Goal: Task Accomplishment & Management: Complete application form

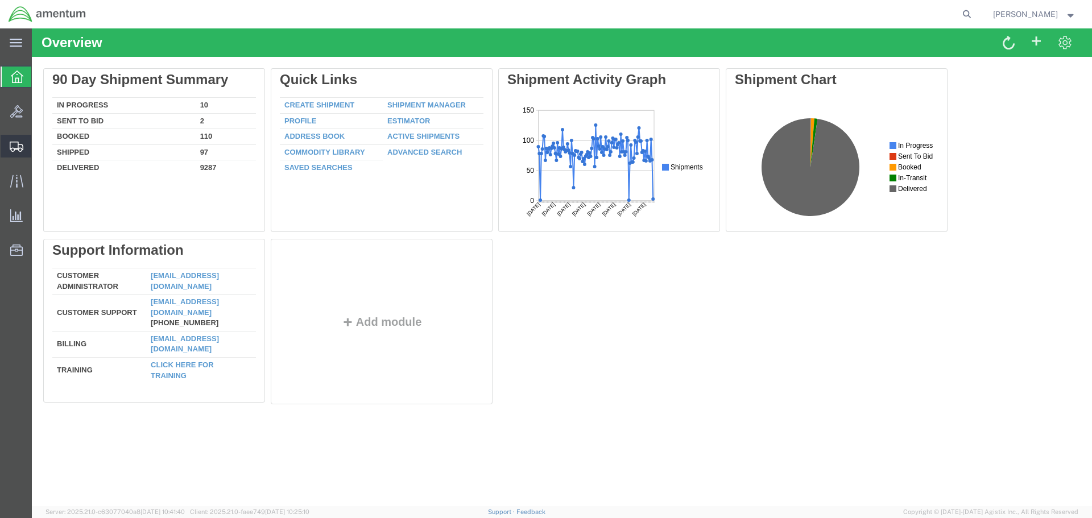
click at [0, 0] on span "Create Shipment" at bounding box center [0, 0] width 0 height 0
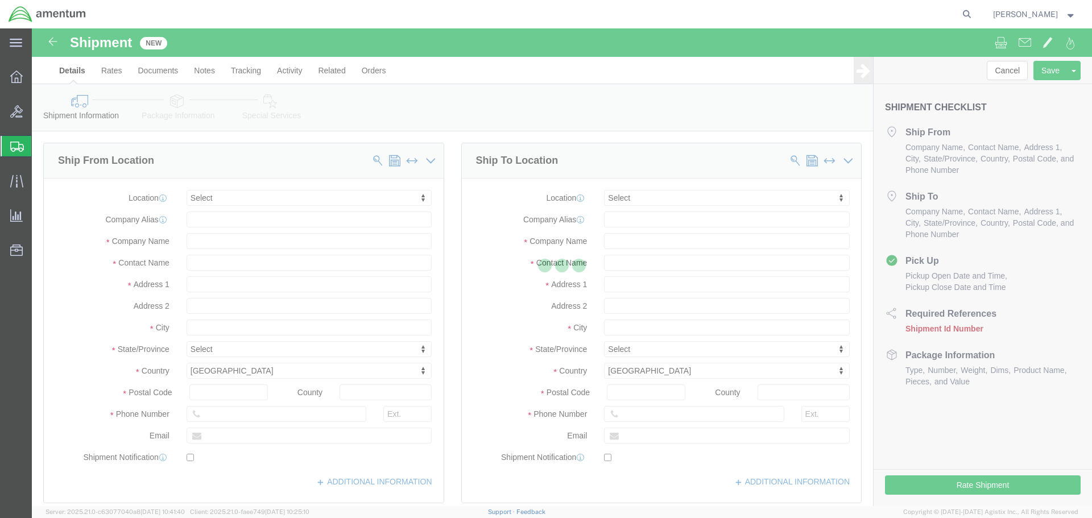
select select
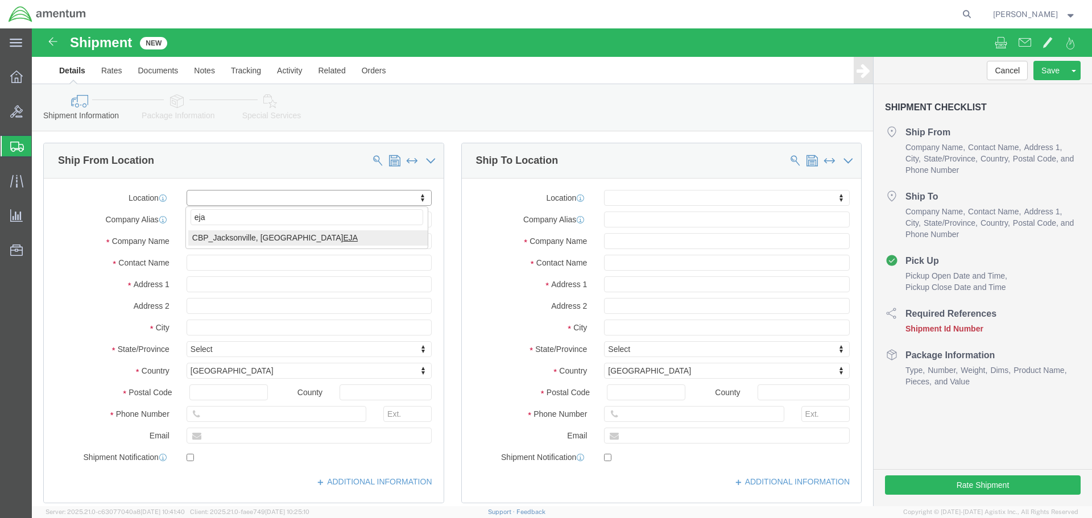
type input "eja"
select select "49930"
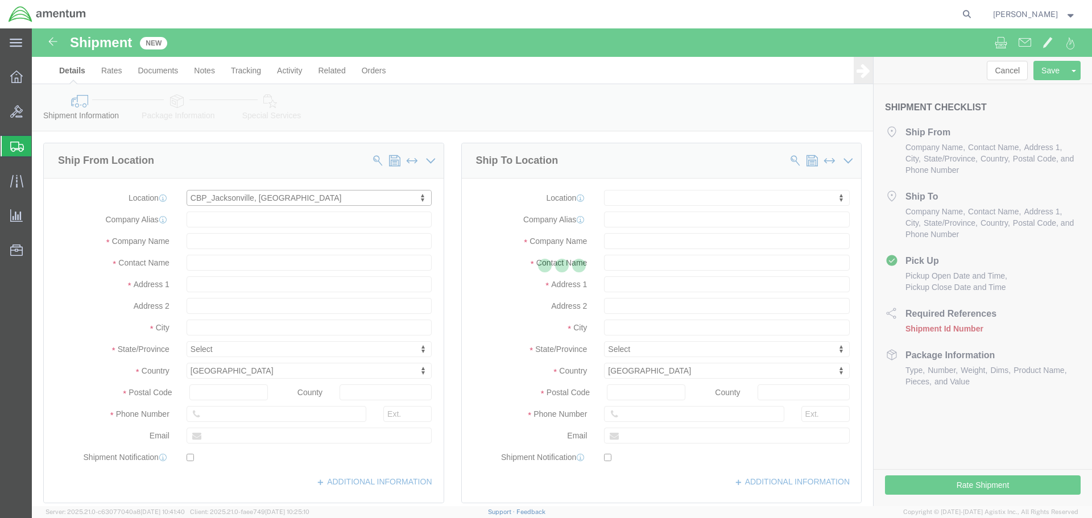
type input "Hangar 1002, [GEOGRAPHIC_DATA]"
type input "32212"
type input "[PHONE_NUMBER]"
type input "Amentum Services, Inc."
type input "[GEOGRAPHIC_DATA]"
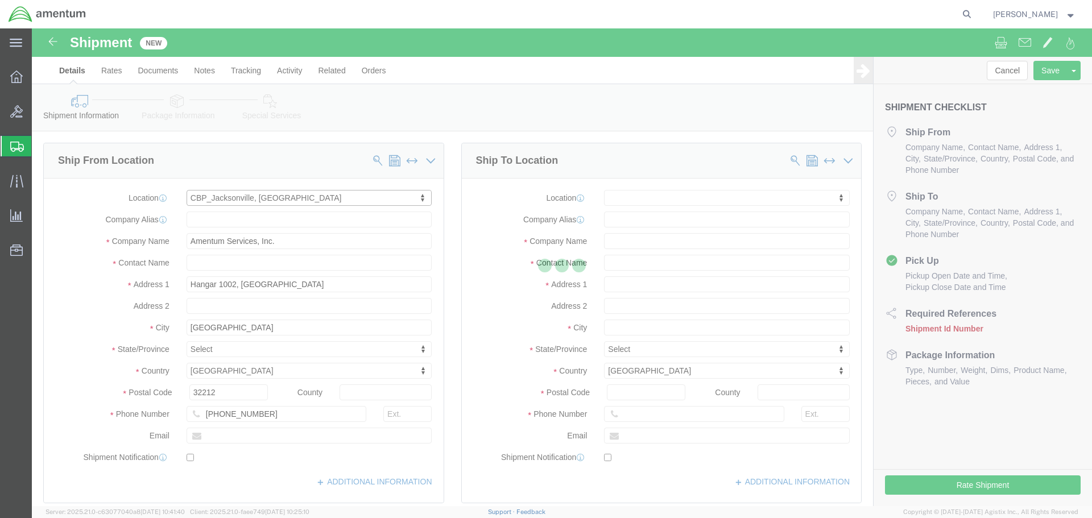
select select "FL"
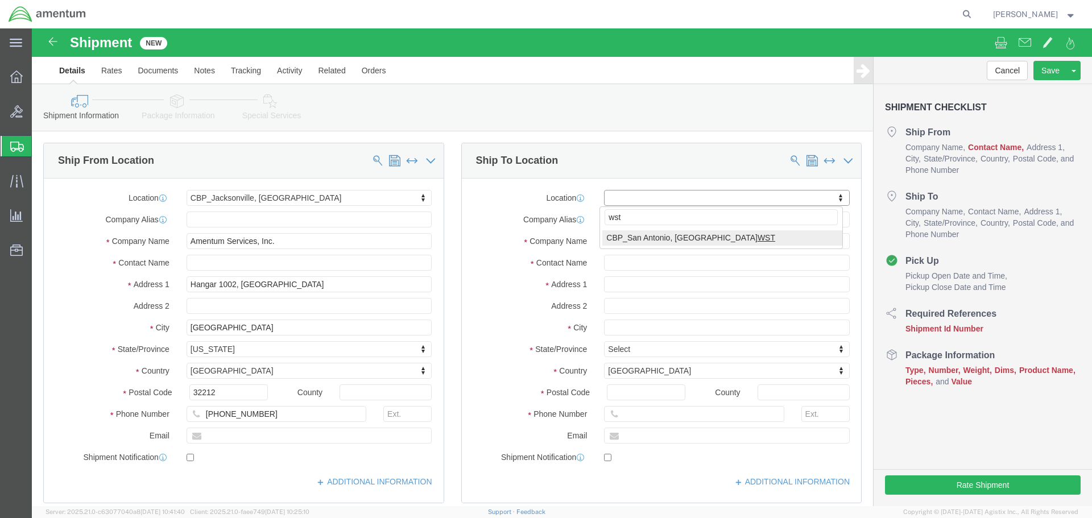
type input "wst"
select select "49945"
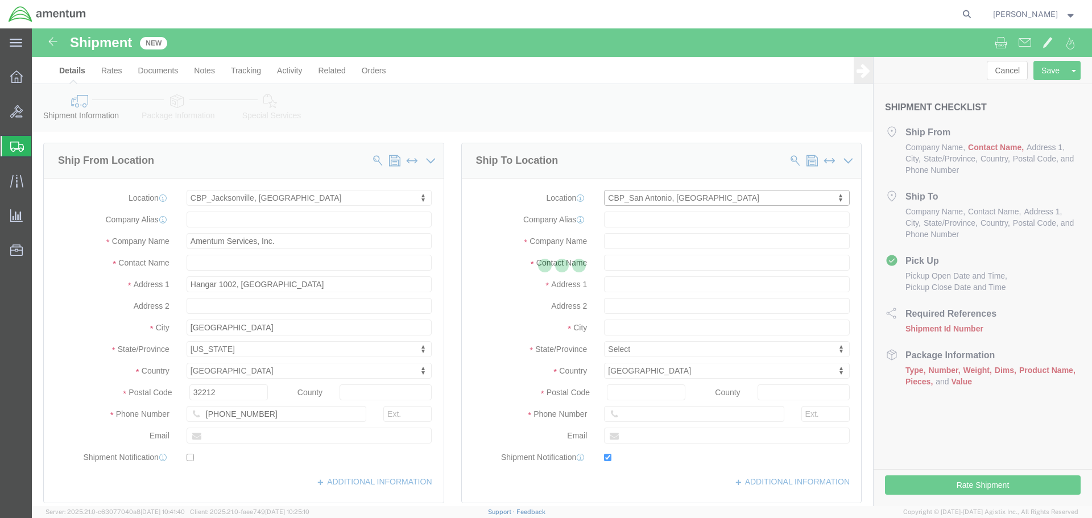
type input "[STREET_ADDRESS][PERSON_NAME]"
type input "Bldg. #2"
type input "78216"
type input "[PHONE_NUMBER]"
type input "[PERSON_NAME][EMAIL_ADDRESS][PERSON_NAME][DOMAIN_NAME]"
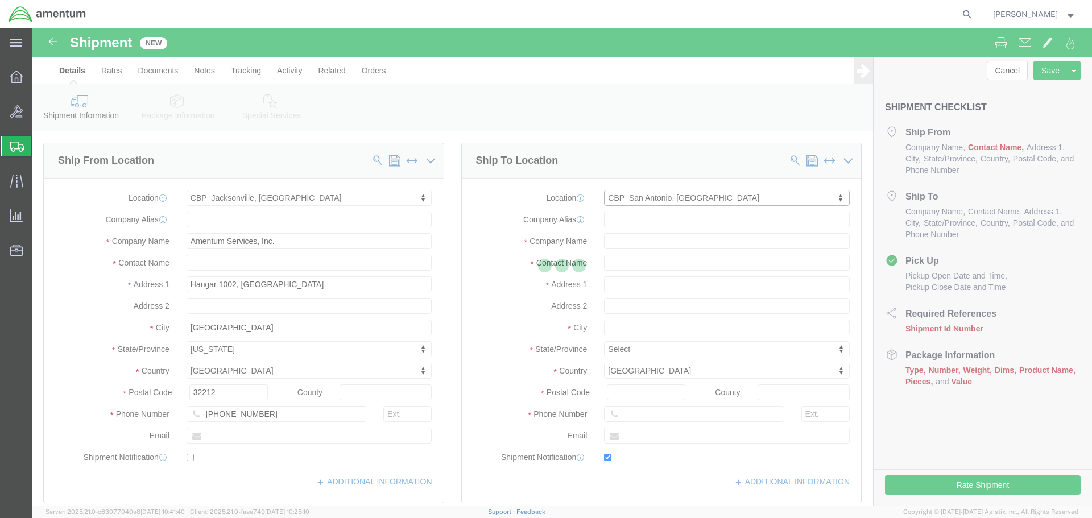
checkbox input "true"
type input "Amentum Services, Inc"
type input "[PERSON_NAME]"
type input "San Antonio"
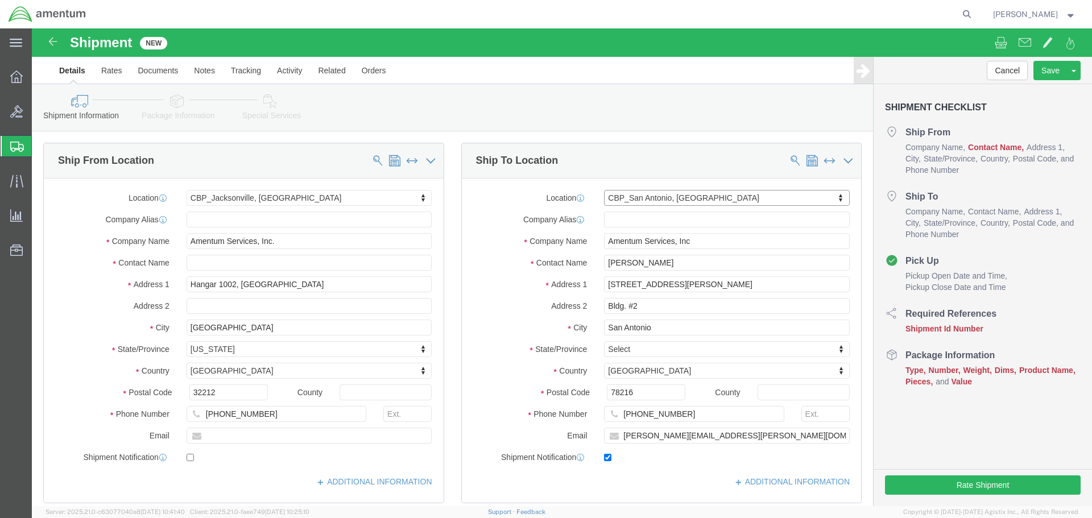
select select "[GEOGRAPHIC_DATA]"
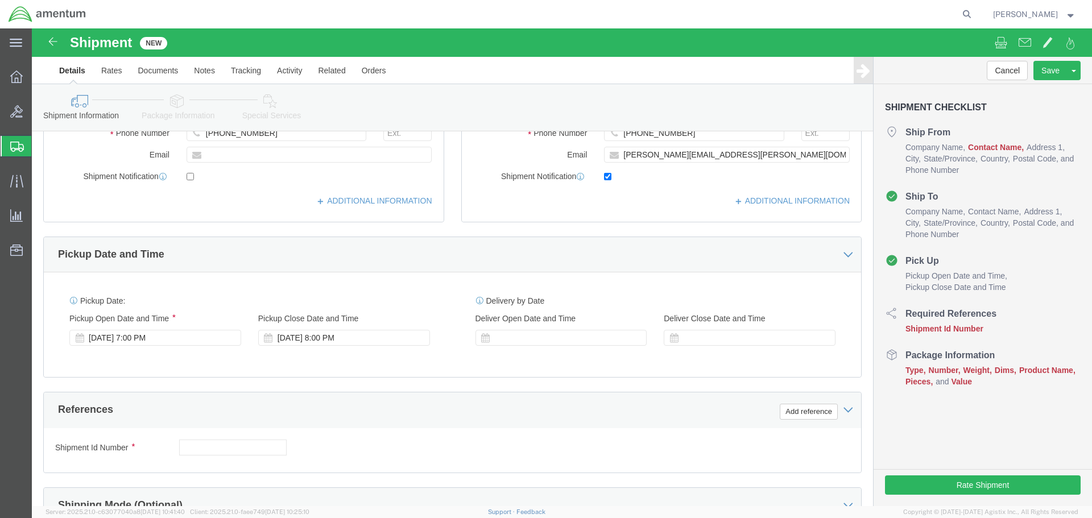
scroll to position [341, 0]
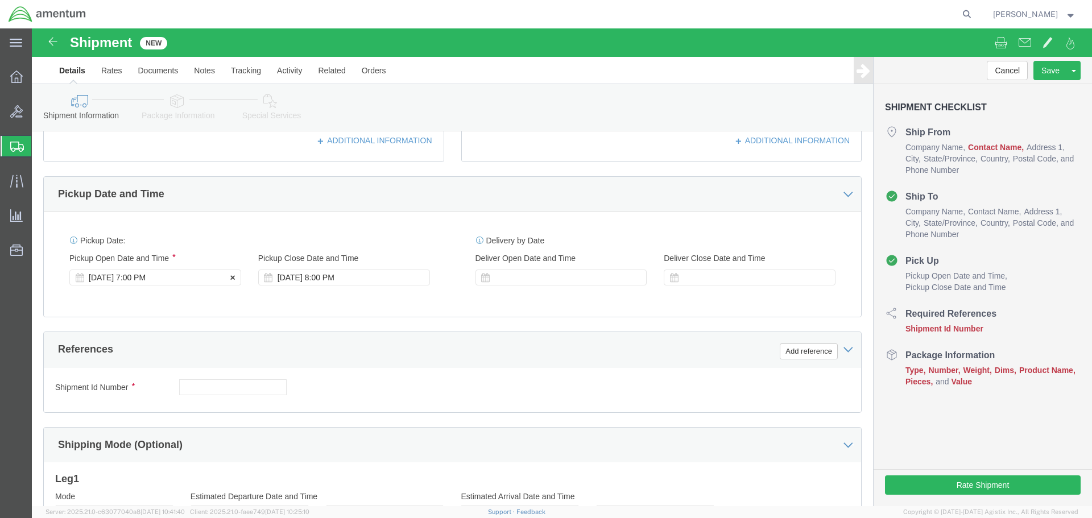
click div "[DATE] 7:00 PM"
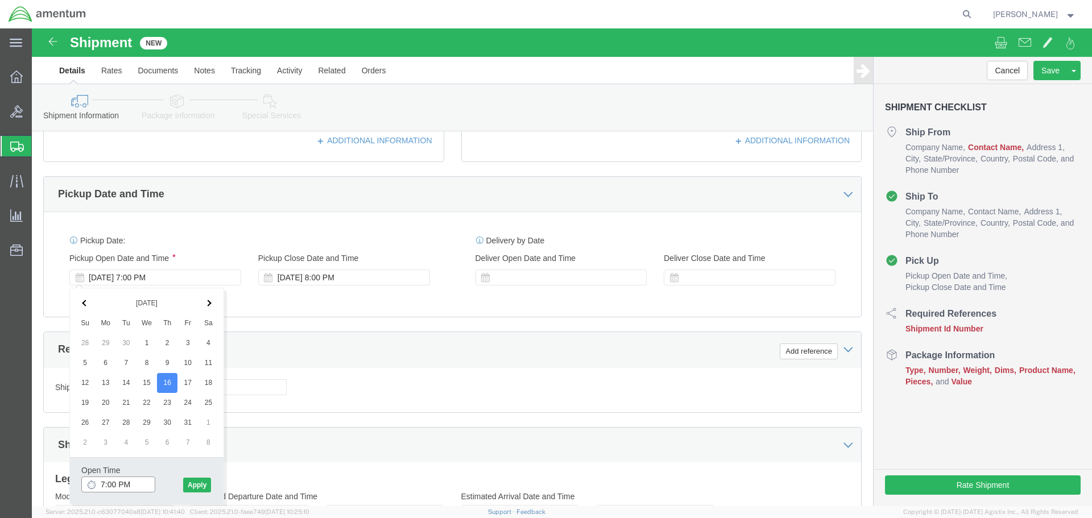
click input "7:00 PM"
type input "8:00 AM"
click button "Apply"
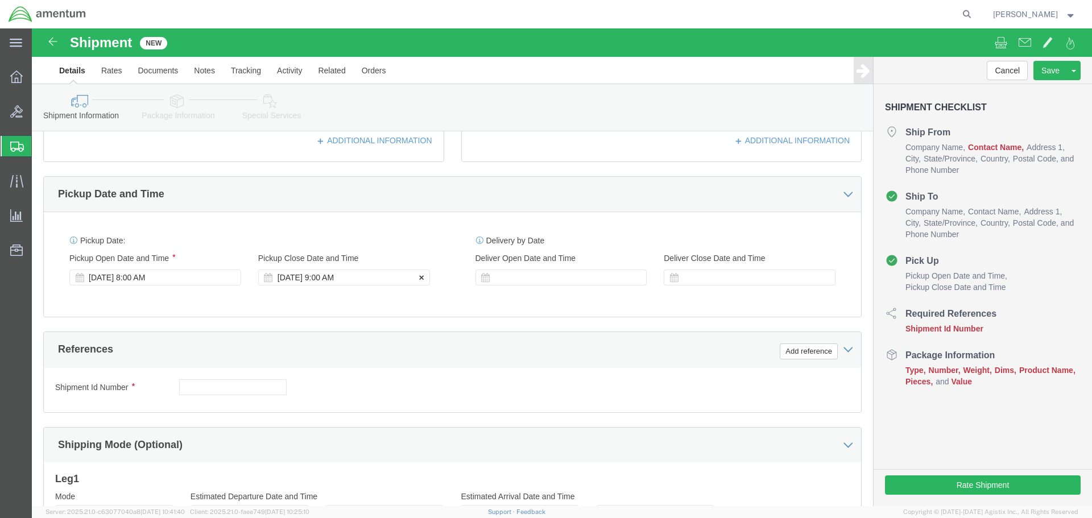
click div "[DATE] 9:00 AM"
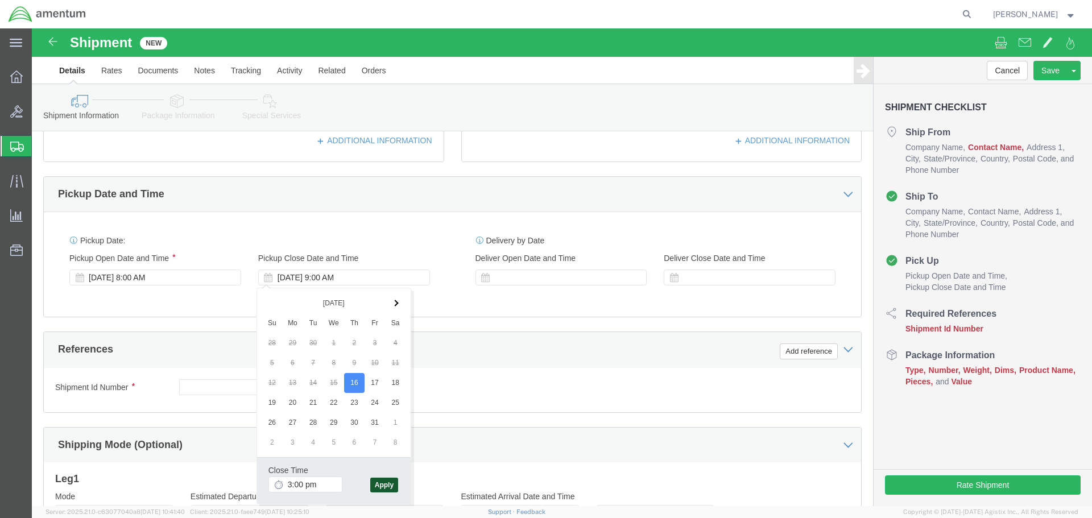
type input "3:00 PM"
click button "Apply"
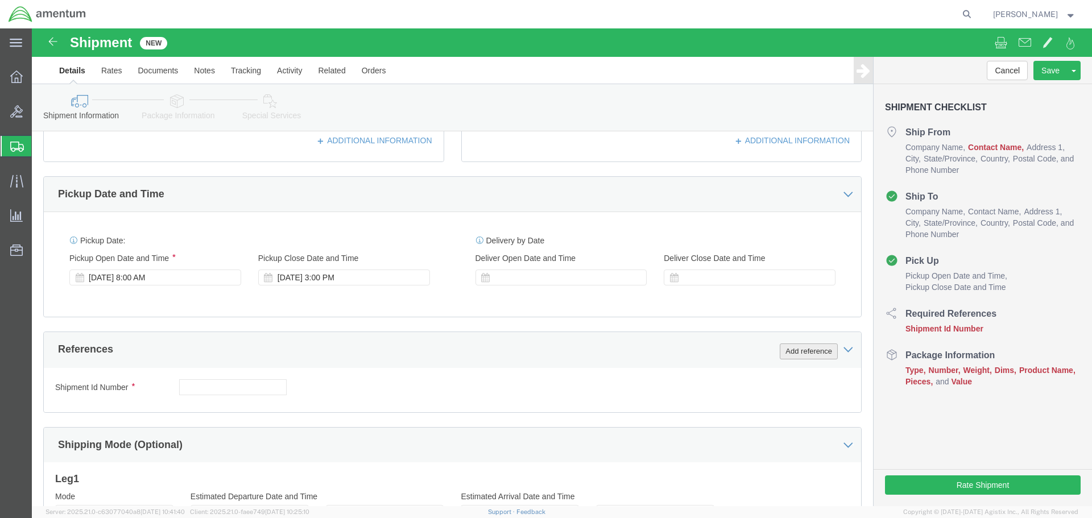
click button "Add reference"
click input "text"
paste input "6118.04.03.2219.000.EJA.0000"
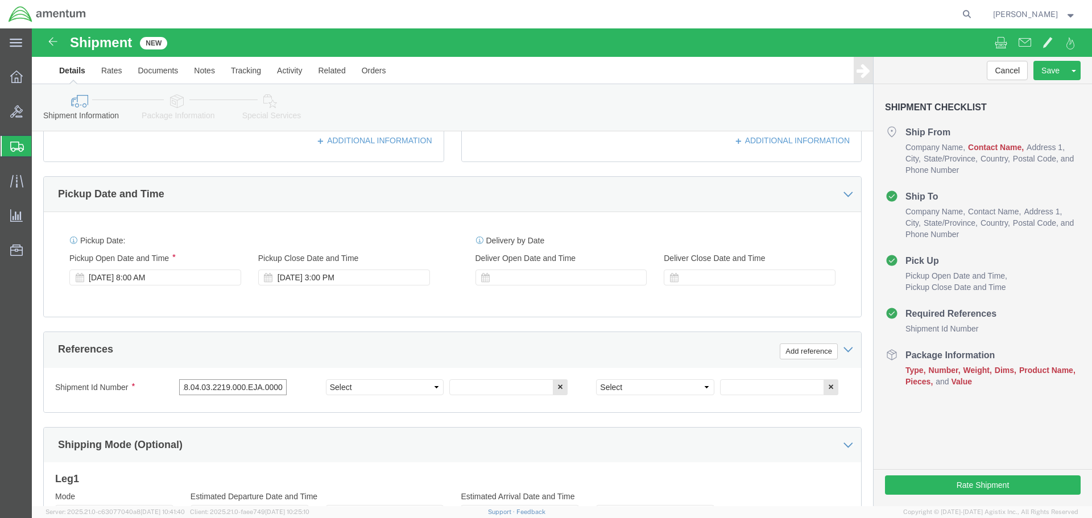
type input "6118.04.03.2219.000.EJA.0000"
click select "Select Account Type Activity ID Airline Appointment Number ASN Batch Request # …"
select select "CUSTREF"
click select "Select Account Type Activity ID Airline Appointment Number ASN Batch Request # …"
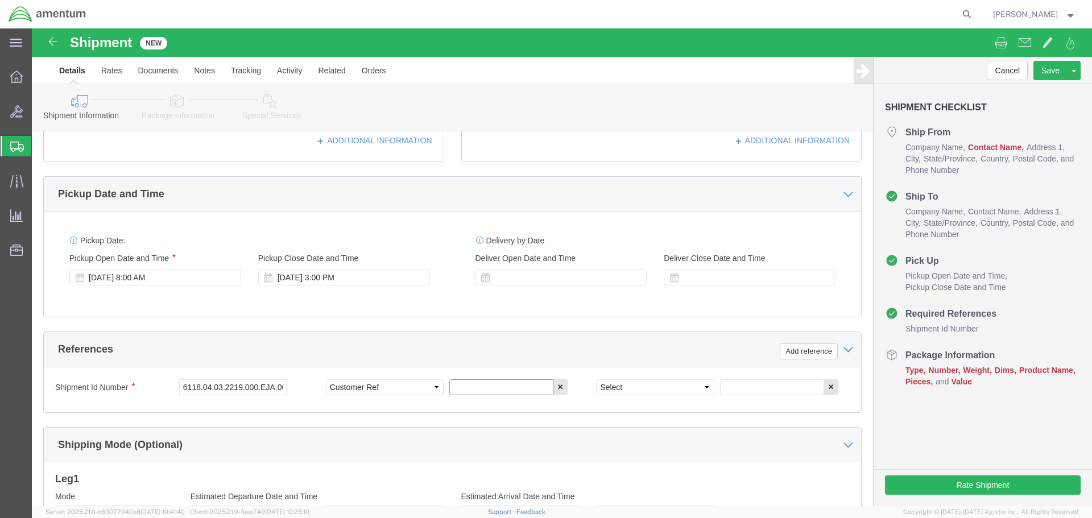
click input "text"
type input "knob"
click select "Select Account Type Activity ID Airline Appointment Number ASN Batch Request # …"
select select "DEPT"
click select "Select Account Type Activity ID Airline Appointment Number ASN Batch Request # …"
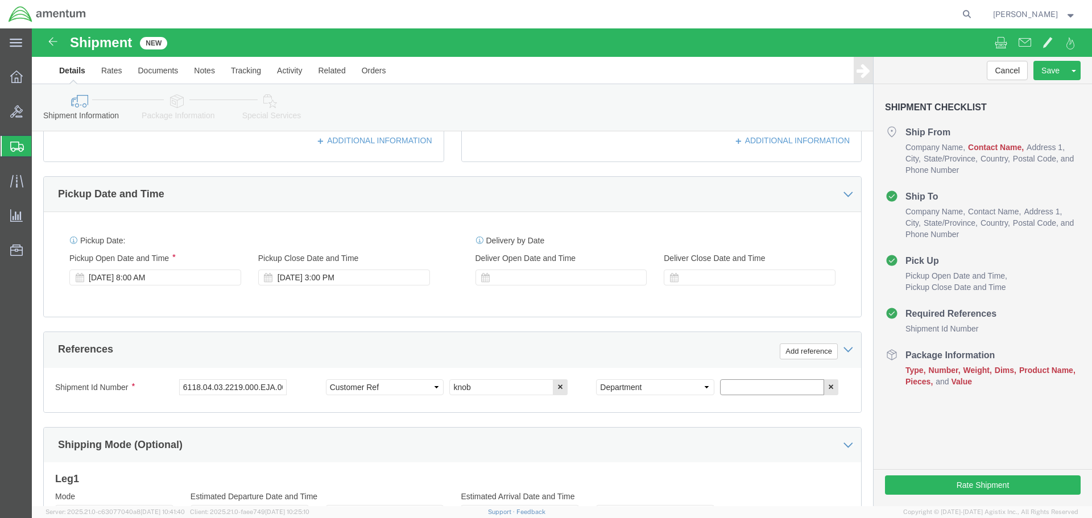
click input "text"
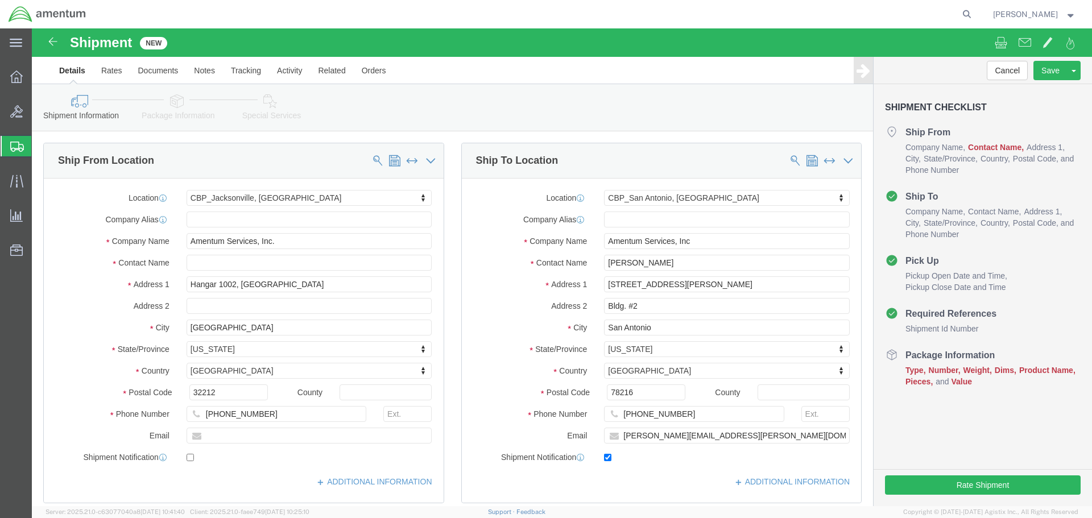
type input "CBP"
click input "text"
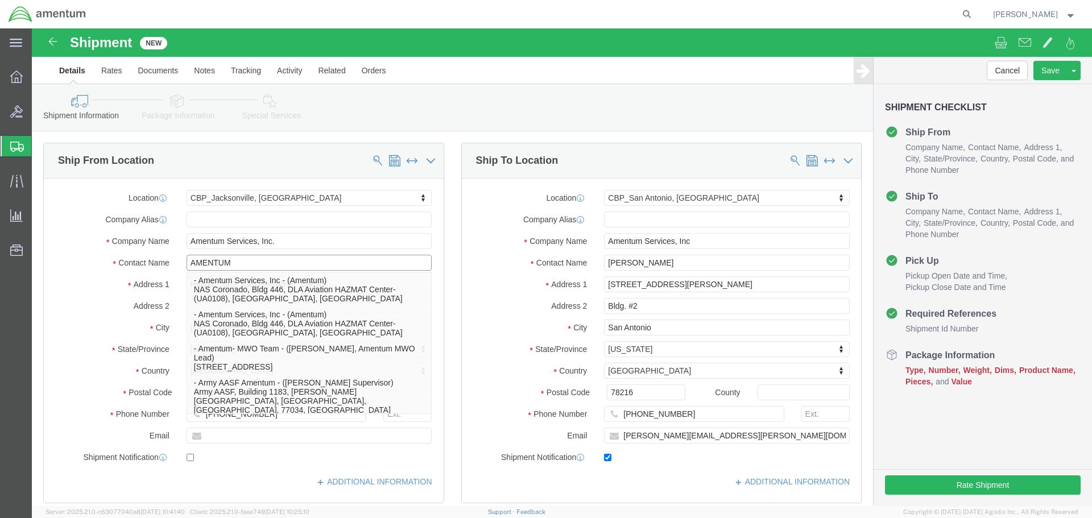
type input "AMENTUM"
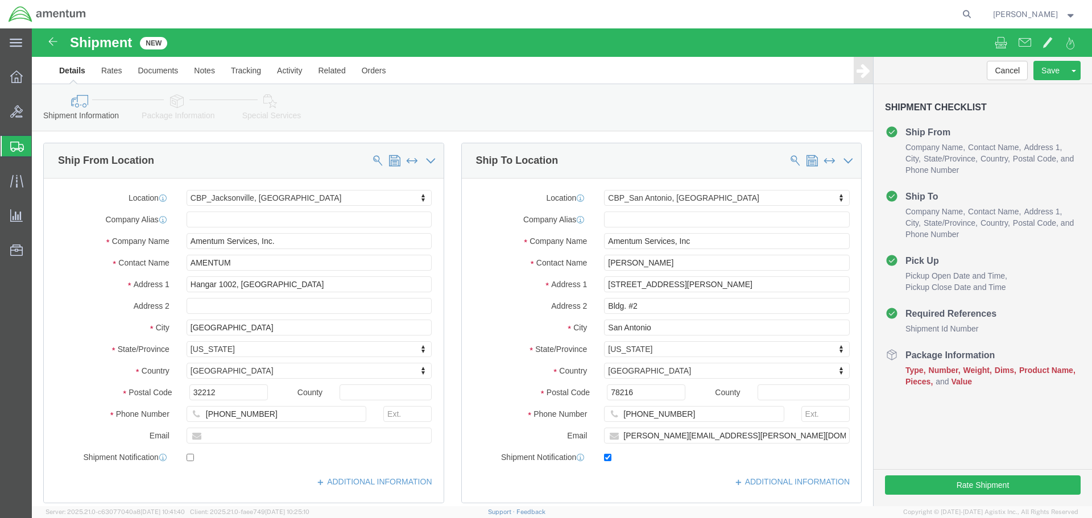
click ul "Details Rates Documents Notes Tracking Activity Related Orders"
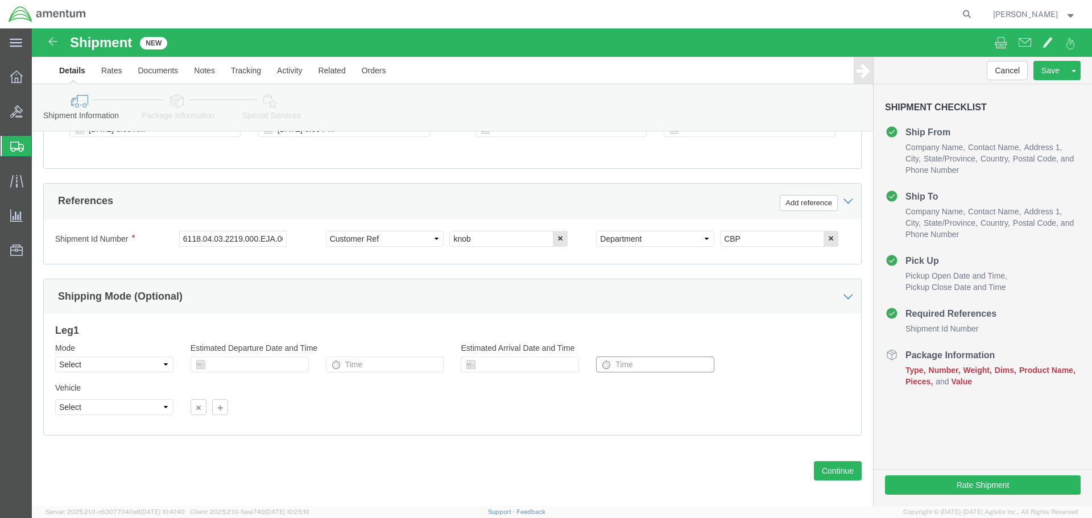
scroll to position [499, 0]
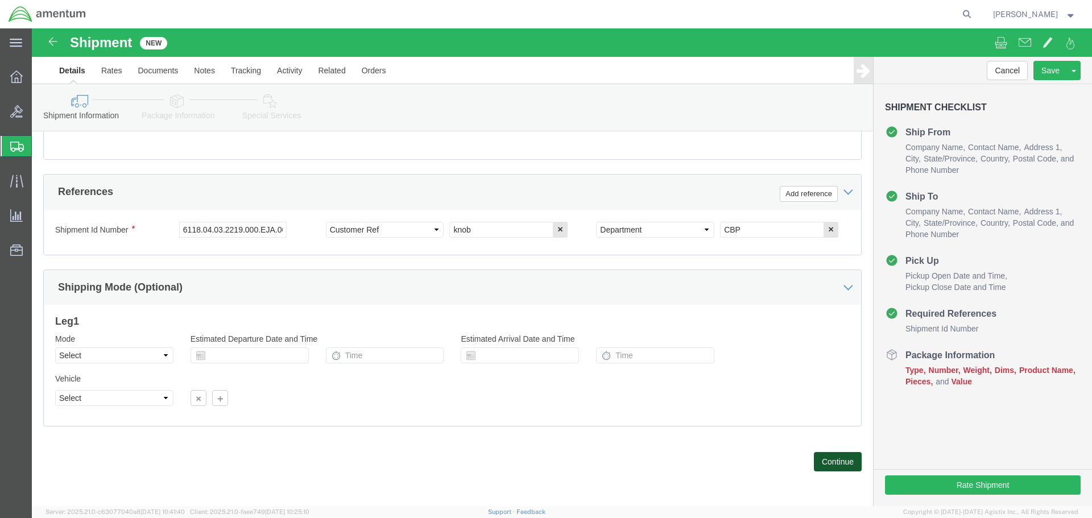
click button "Continue"
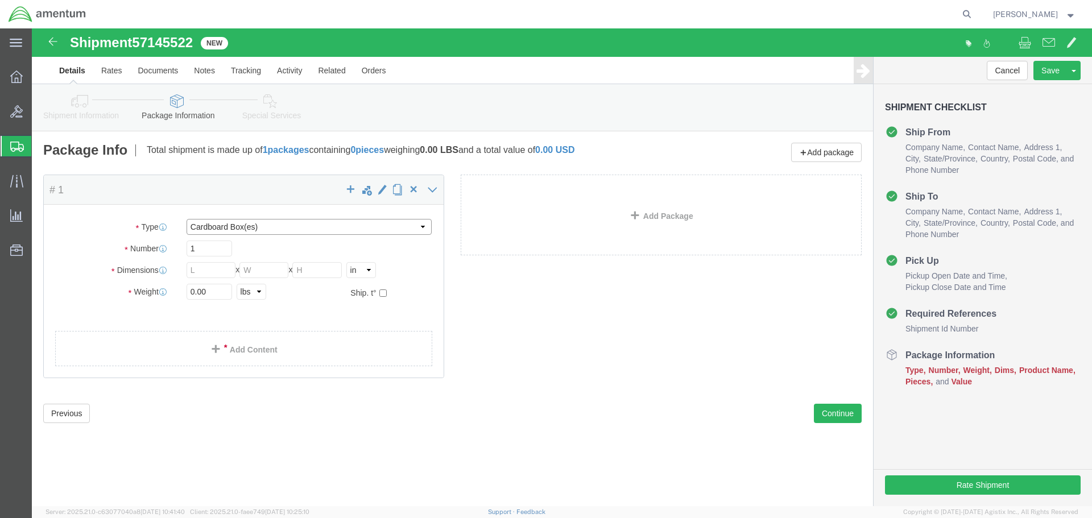
click select "Select BCK Boxes Bale(s) Basket(s) Bolt(s) Bottle(s) Buckets Bulk Bundle(s) Can…"
select select "MBX"
click select "Select BCK Boxes Bale(s) Basket(s) Bolt(s) Bottle(s) Buckets Bulk Bundle(s) Can…"
type input "13.00"
type input "11.50"
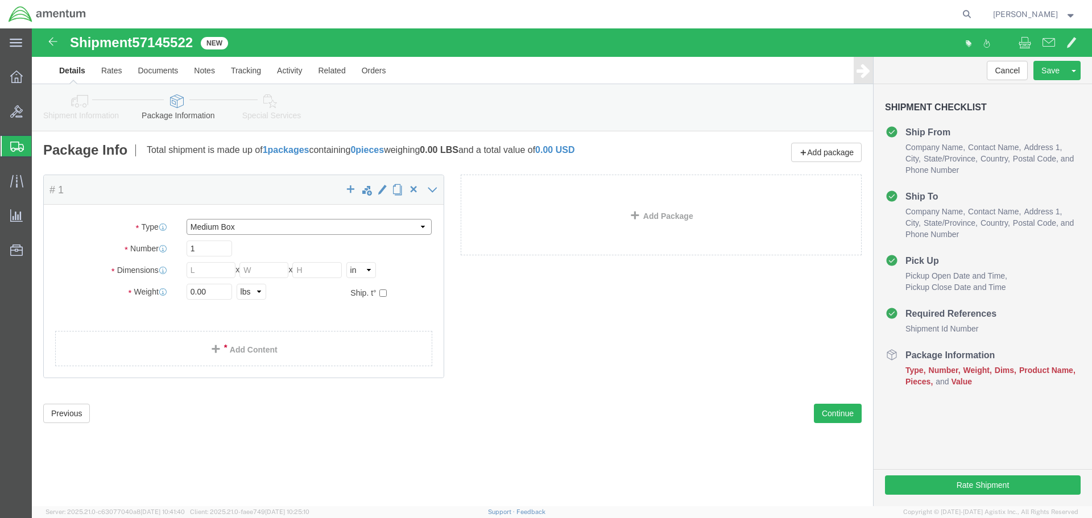
type input "2.50"
click input "0.00"
type input "2.00"
click div "Package Content # 1 1 x Medium Box Package Type Select BCK Boxes Bale(s) Basket…"
click link "Add Content"
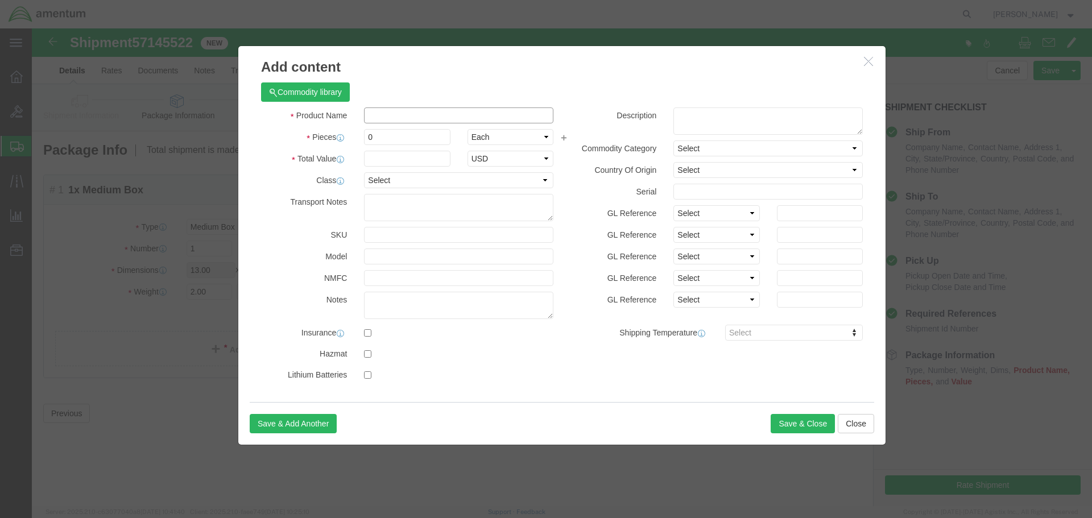
click input "text"
type input "KNOB"
drag, startPoint x: 356, startPoint y: 114, endPoint x: 312, endPoint y: 114, distance: 43.8
click div "Pieces 0 Select Bag Barrels 100Board Feet Bottle Box Blister Pack Carats Can Ca…"
type input "2"
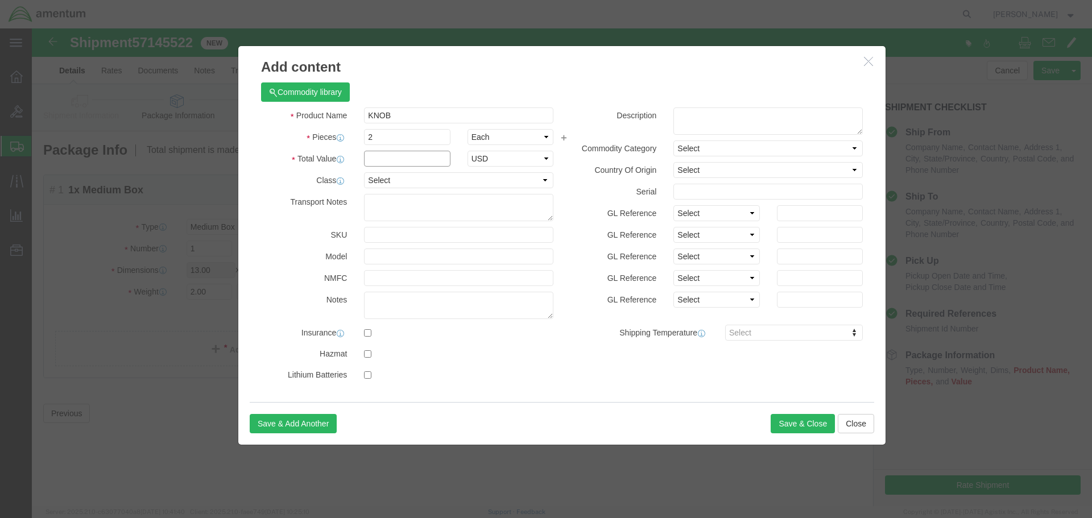
click input "text"
type input "1000.00"
click textarea
click button "Save & Close"
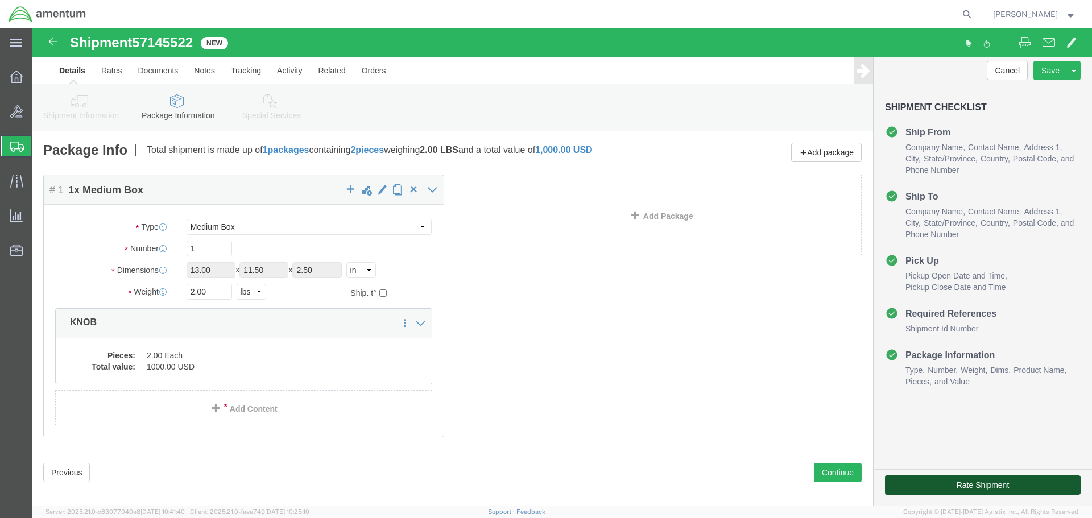
click button "Rate Shipment"
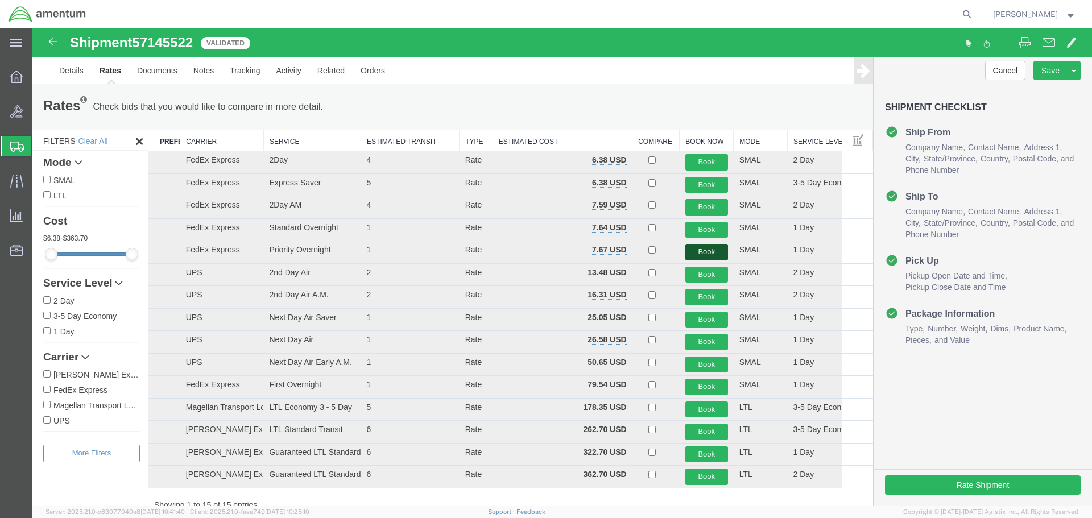
click at [696, 248] on button "Book" at bounding box center [707, 252] width 43 height 17
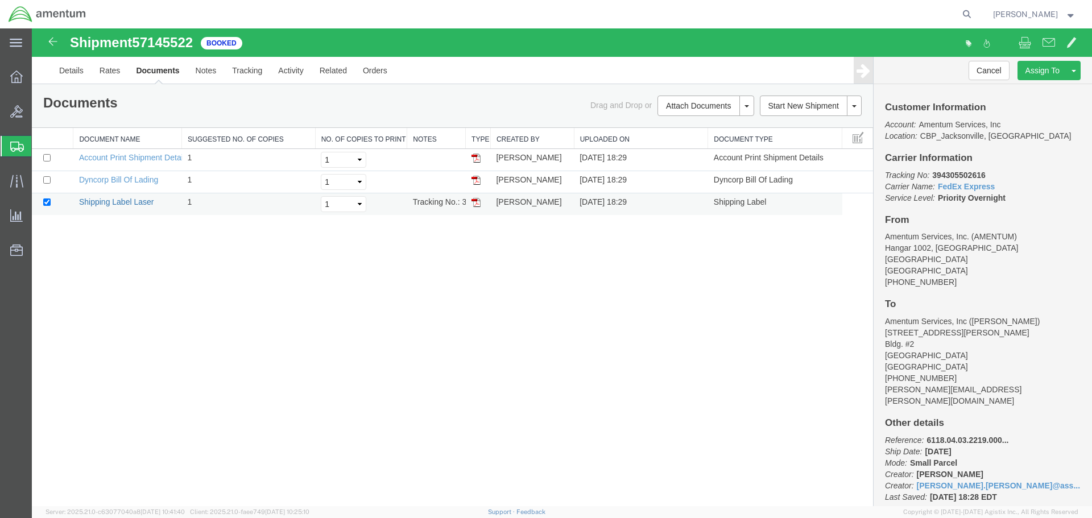
click at [123, 206] on link "Shipping Label Laser" at bounding box center [116, 201] width 75 height 9
click at [124, 203] on link "Shipping Label Laser" at bounding box center [116, 201] width 75 height 9
